Goal: Navigation & Orientation: Understand site structure

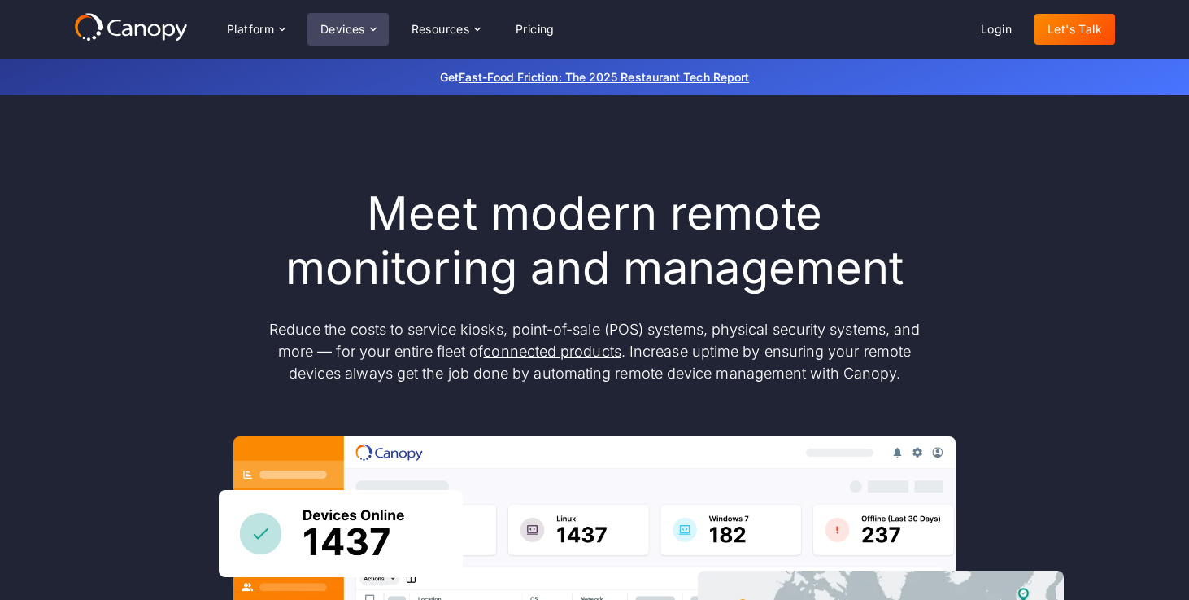
click at [370, 31] on icon at bounding box center [373, 29] width 13 height 13
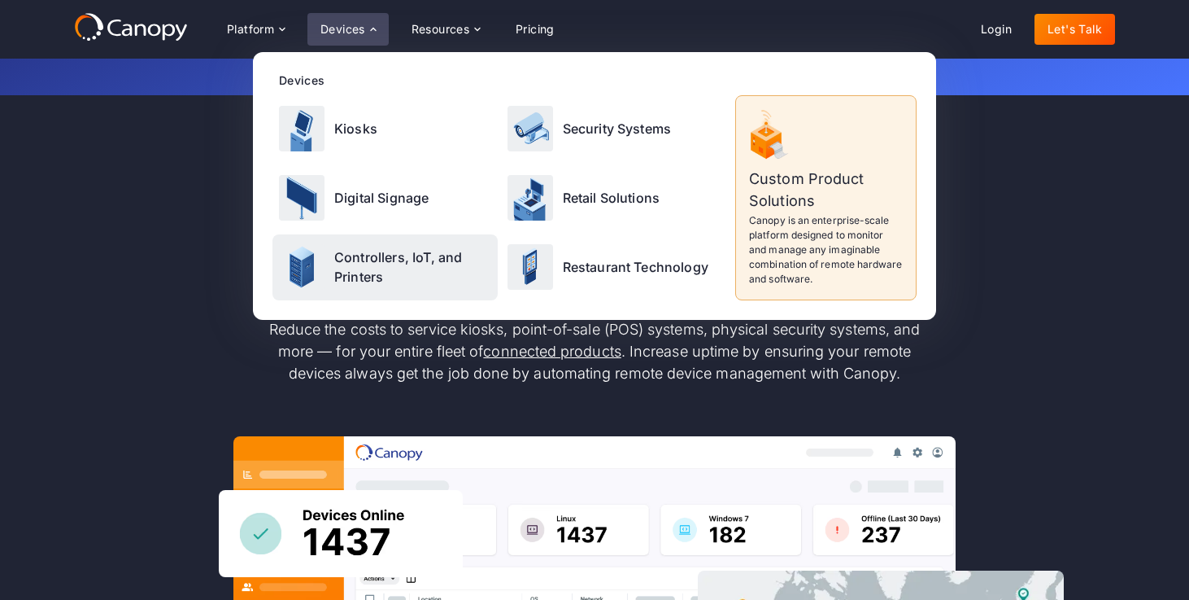
click at [390, 273] on p "Controllers, IoT, and Printers" at bounding box center [412, 266] width 157 height 39
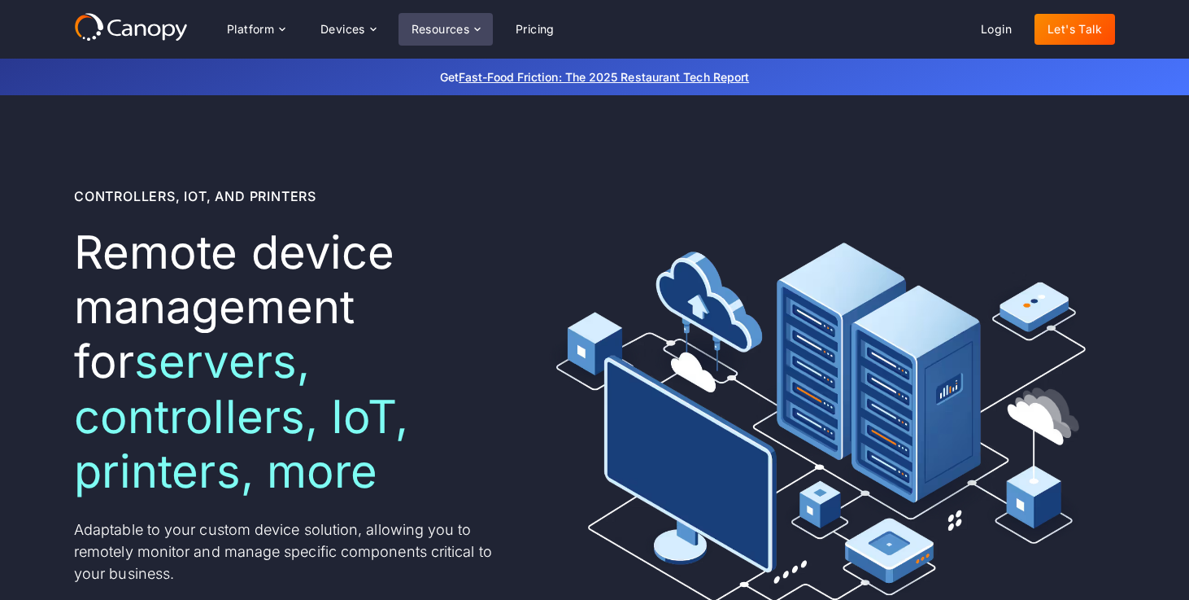
click at [484, 28] on icon at bounding box center [477, 29] width 13 height 13
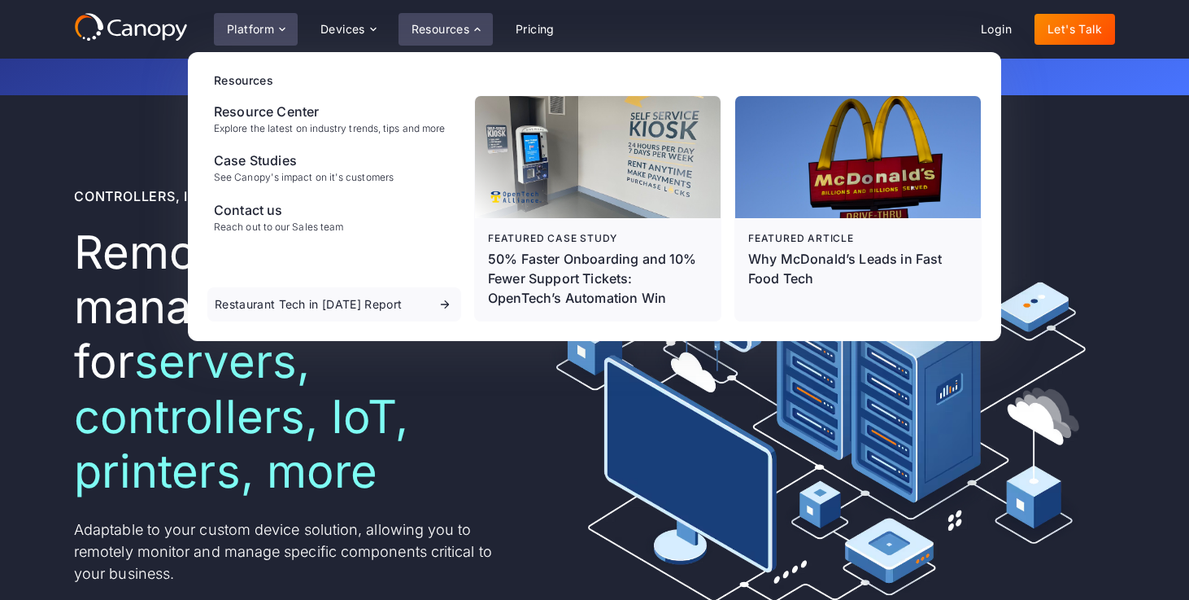
click at [275, 32] on div "Platform" at bounding box center [256, 29] width 84 height 33
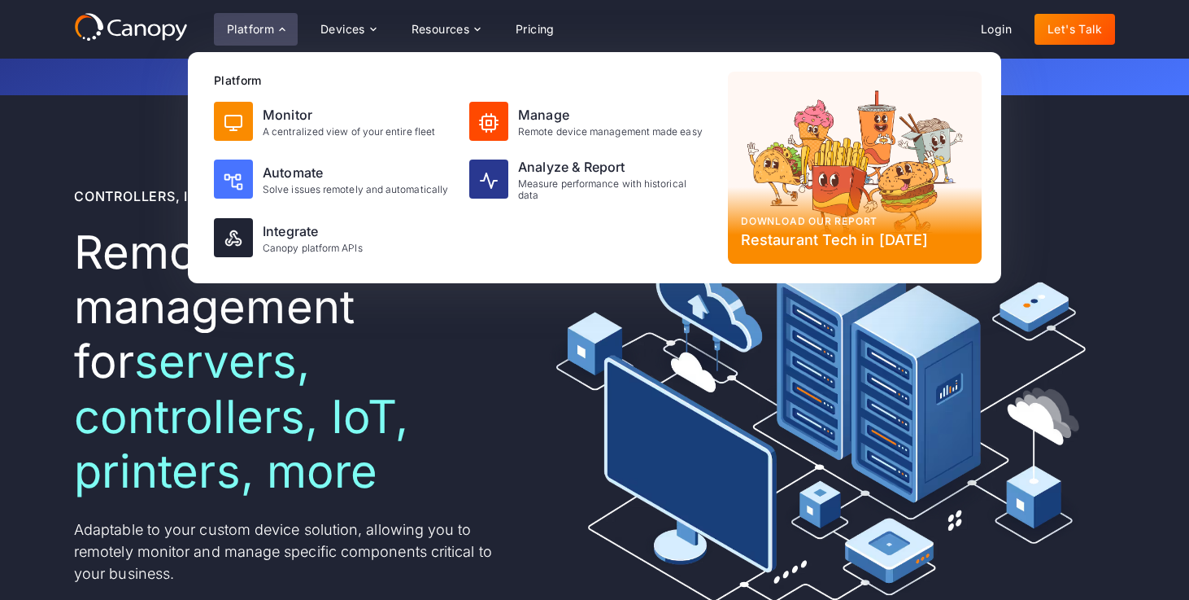
click at [144, 44] on div at bounding box center [131, 29] width 114 height 34
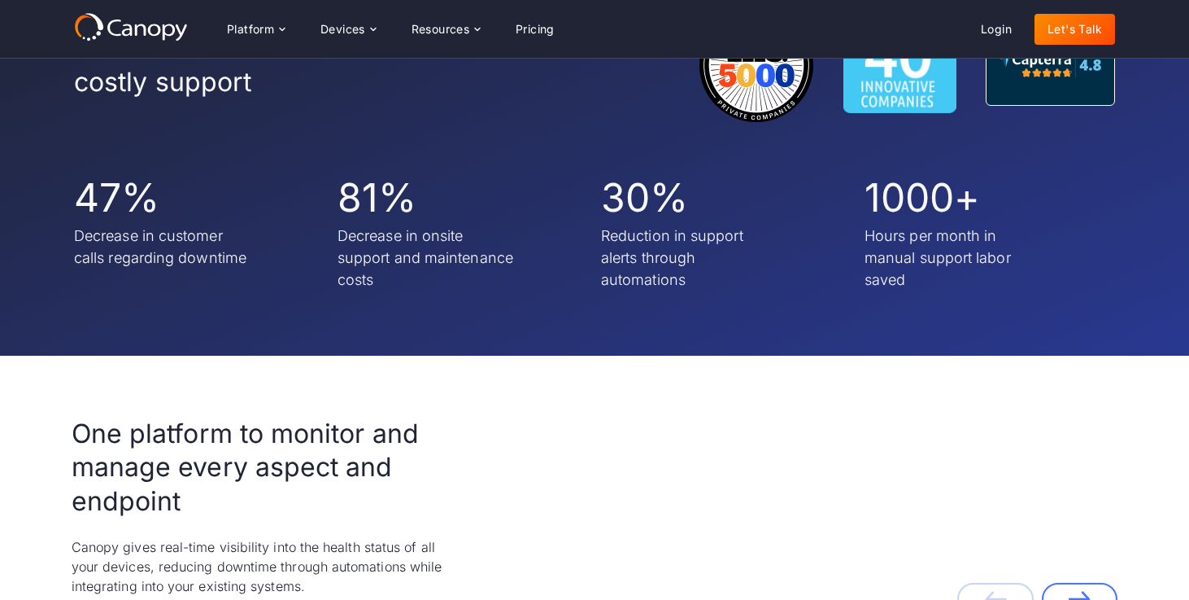
scroll to position [2660, 0]
